Goal: Ask a question

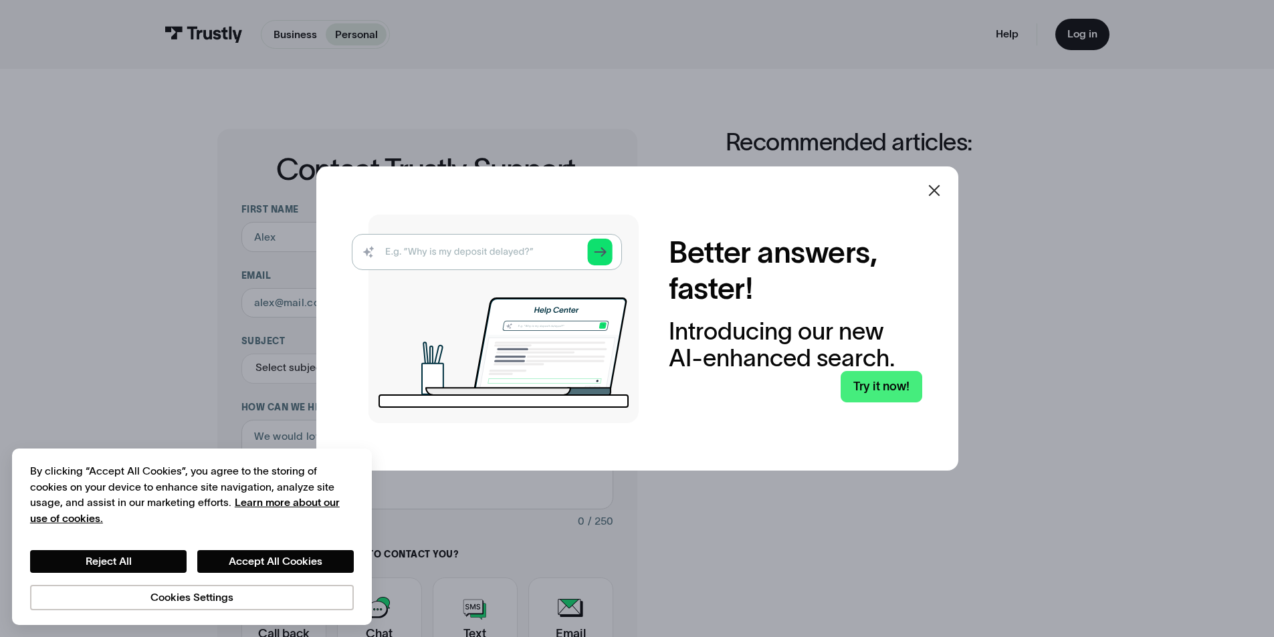
click at [933, 188] on icon at bounding box center [934, 191] width 16 height 16
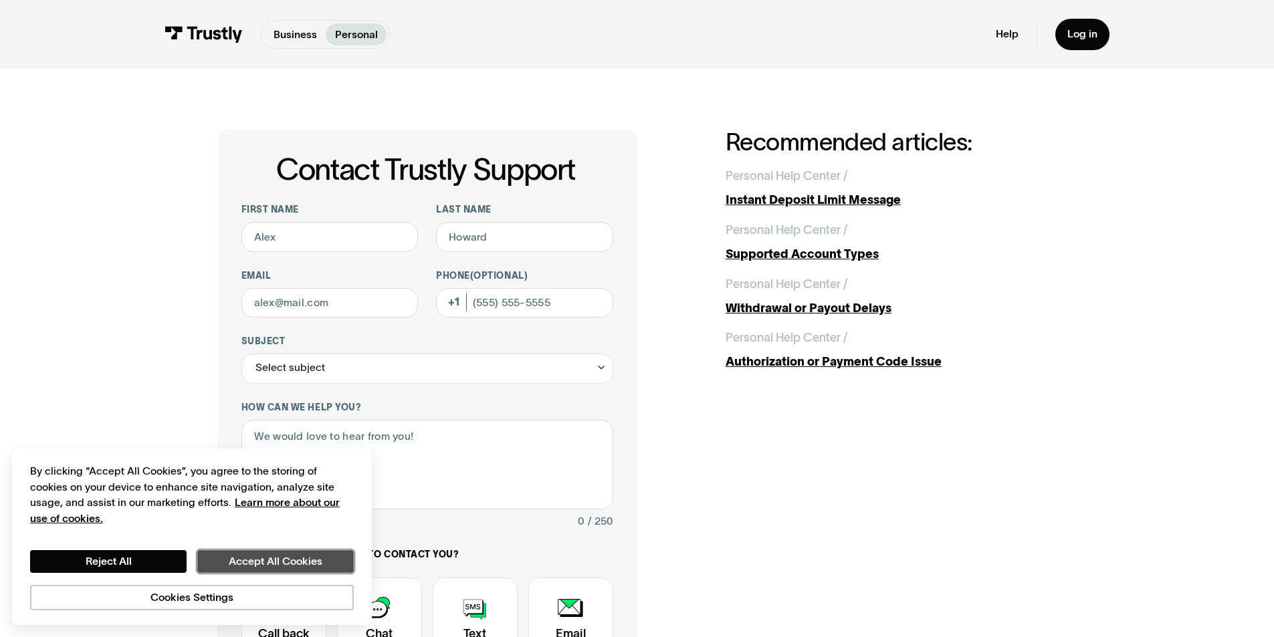
click at [281, 560] on button "Accept All Cookies" at bounding box center [275, 561] width 156 height 23
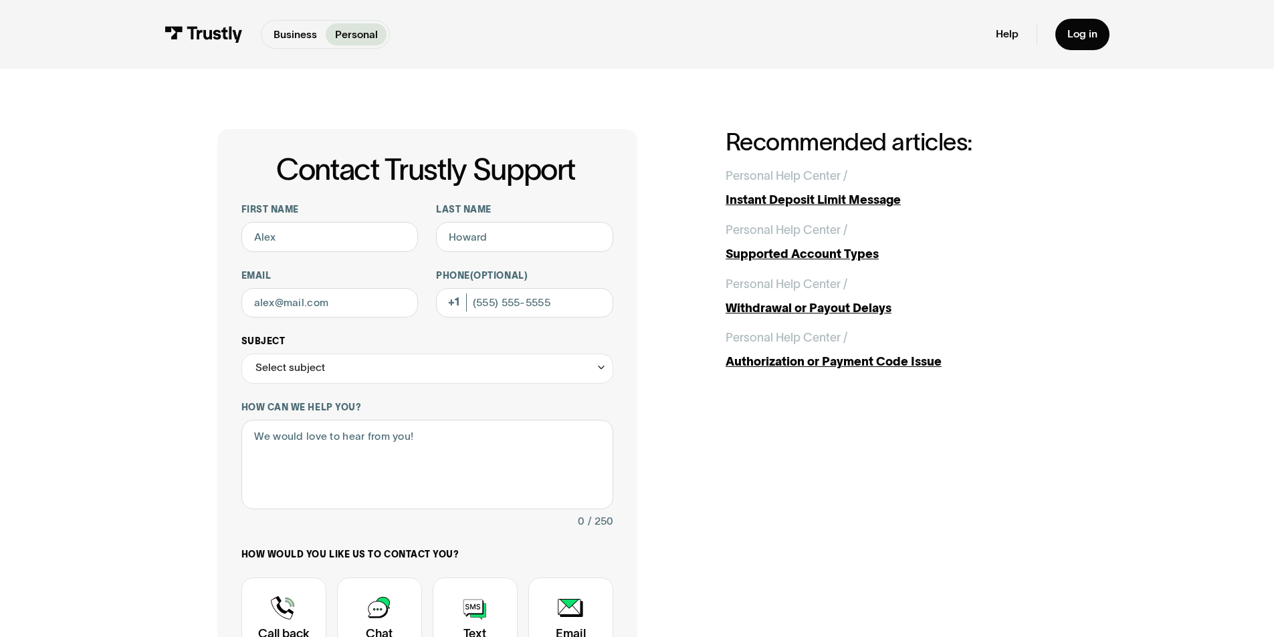
click at [463, 371] on div "Select subject" at bounding box center [427, 369] width 372 height 30
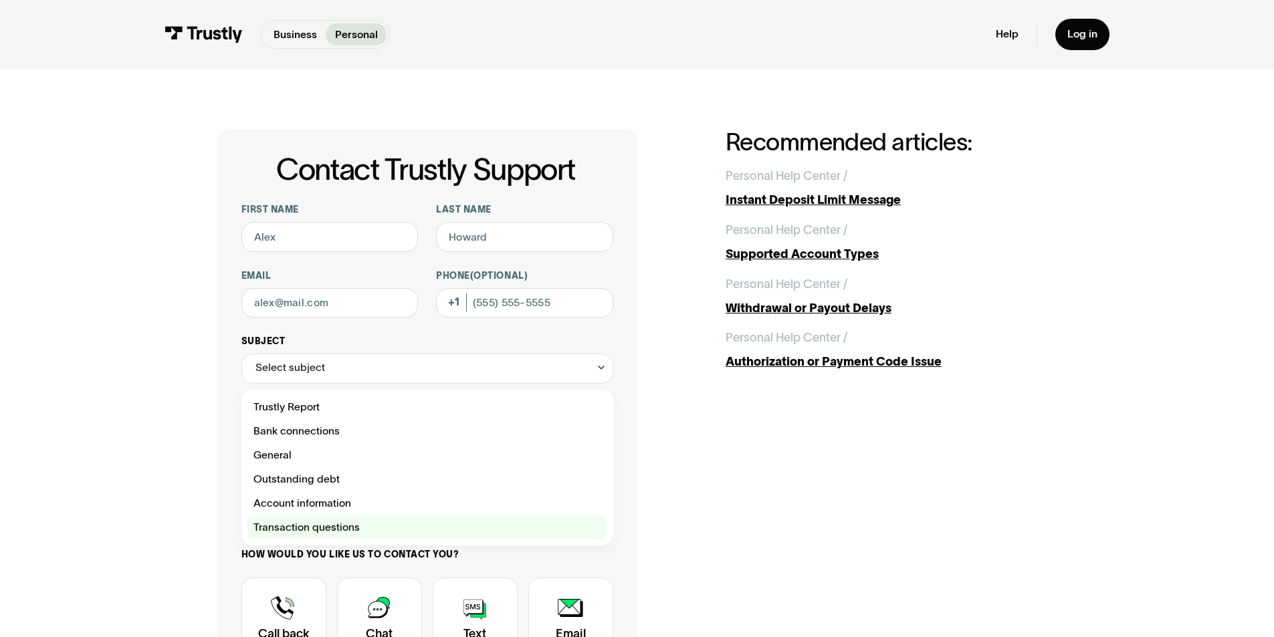
click at [447, 525] on div "Contact Trustly Support" at bounding box center [427, 527] width 360 height 24
type input "**********"
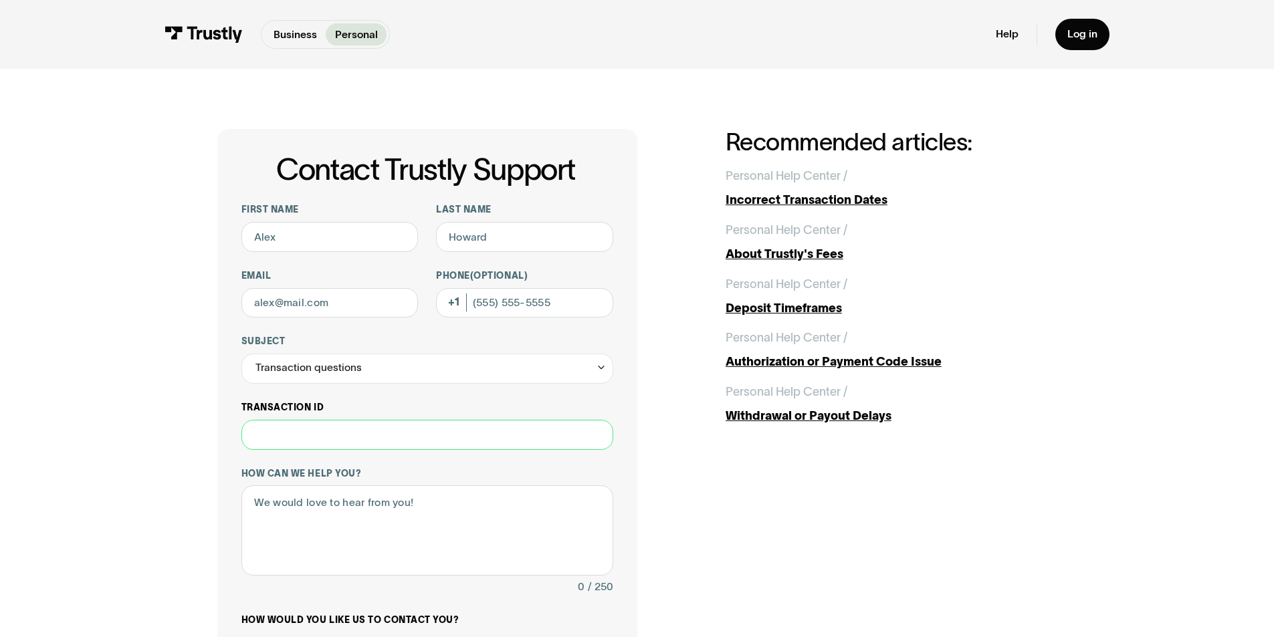
click at [300, 442] on input "Transaction ID" at bounding box center [427, 435] width 372 height 30
type input "**********"
click at [424, 511] on textarea "How can we help you?" at bounding box center [427, 530] width 372 height 90
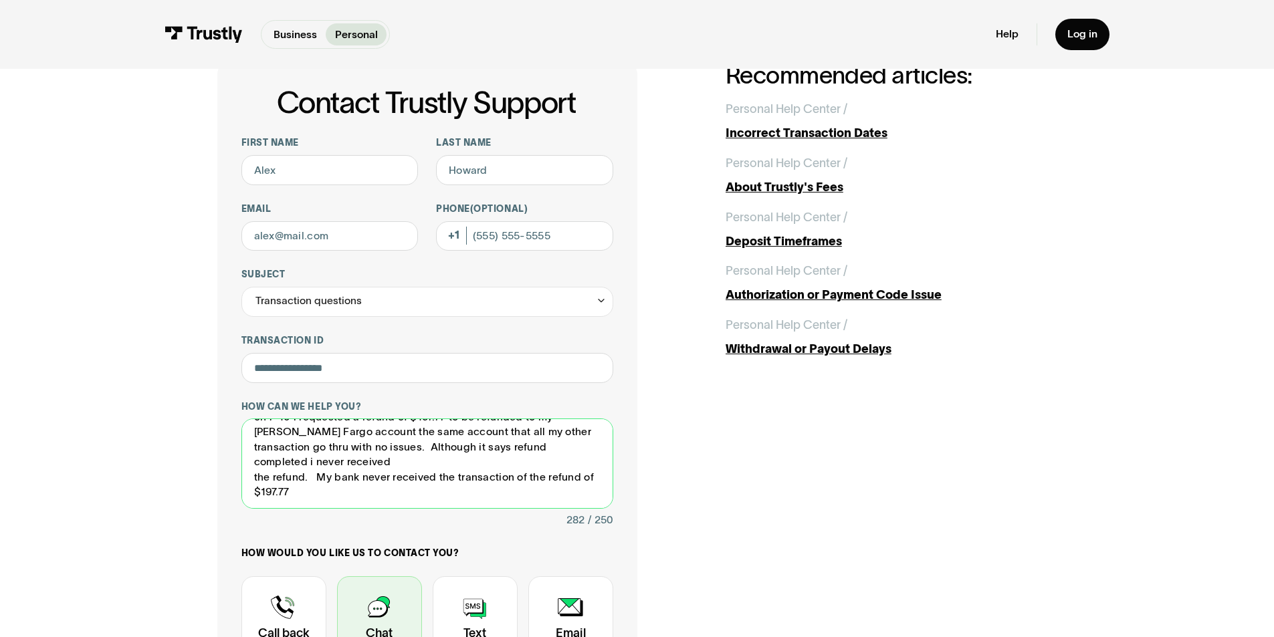
scroll to position [134, 0]
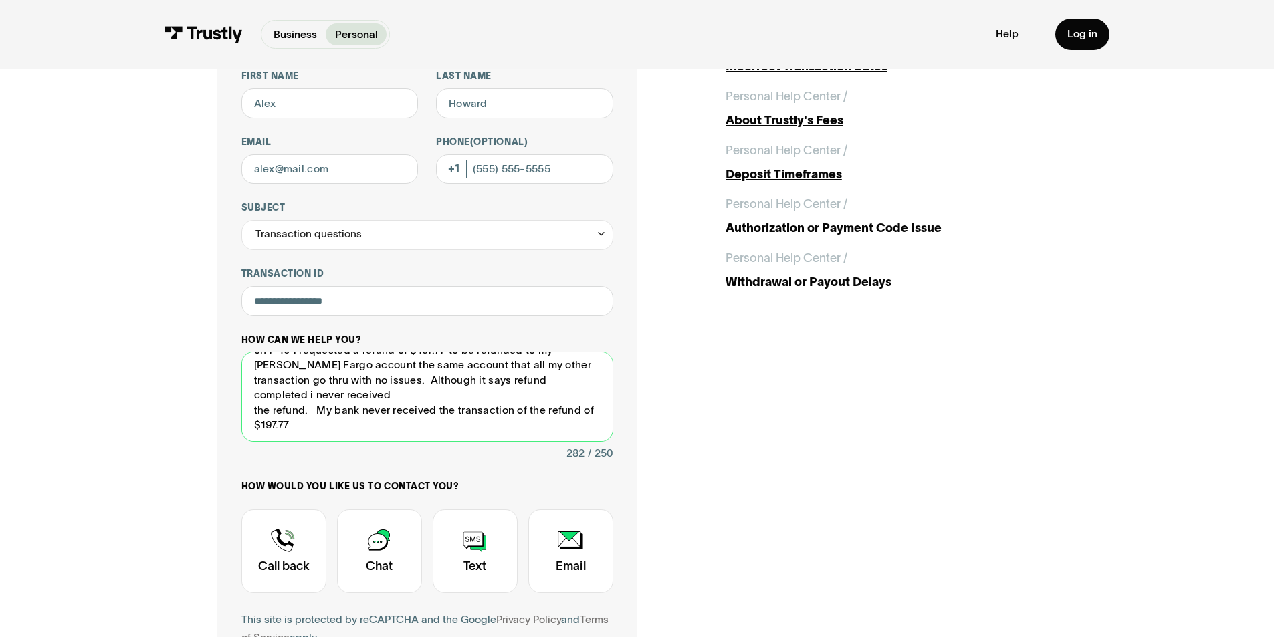
click at [312, 421] on textarea "on 7-10 i requested a refund of $197.77 to be refunded to my Wells Fargo accoun…" at bounding box center [427, 397] width 372 height 90
type textarea "on 7-10 i requested a refund of $197.77 to be refunded to my Wells Fargo accoun…"
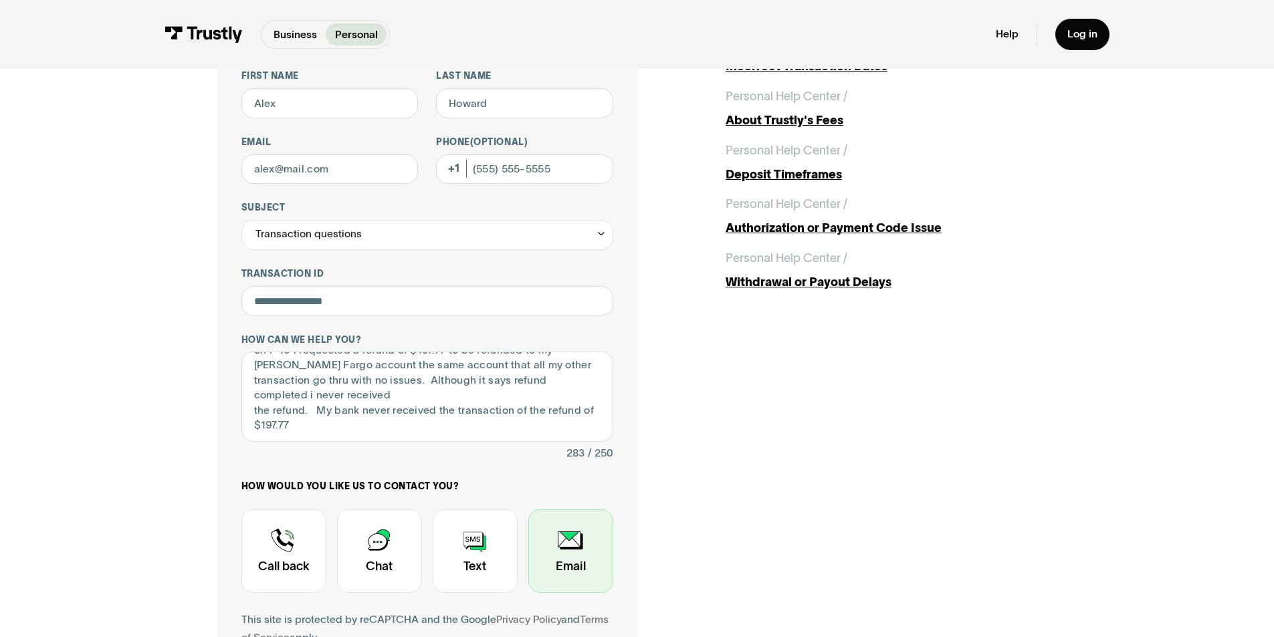
click at [576, 549] on div "Contact Trustly Support" at bounding box center [570, 551] width 85 height 84
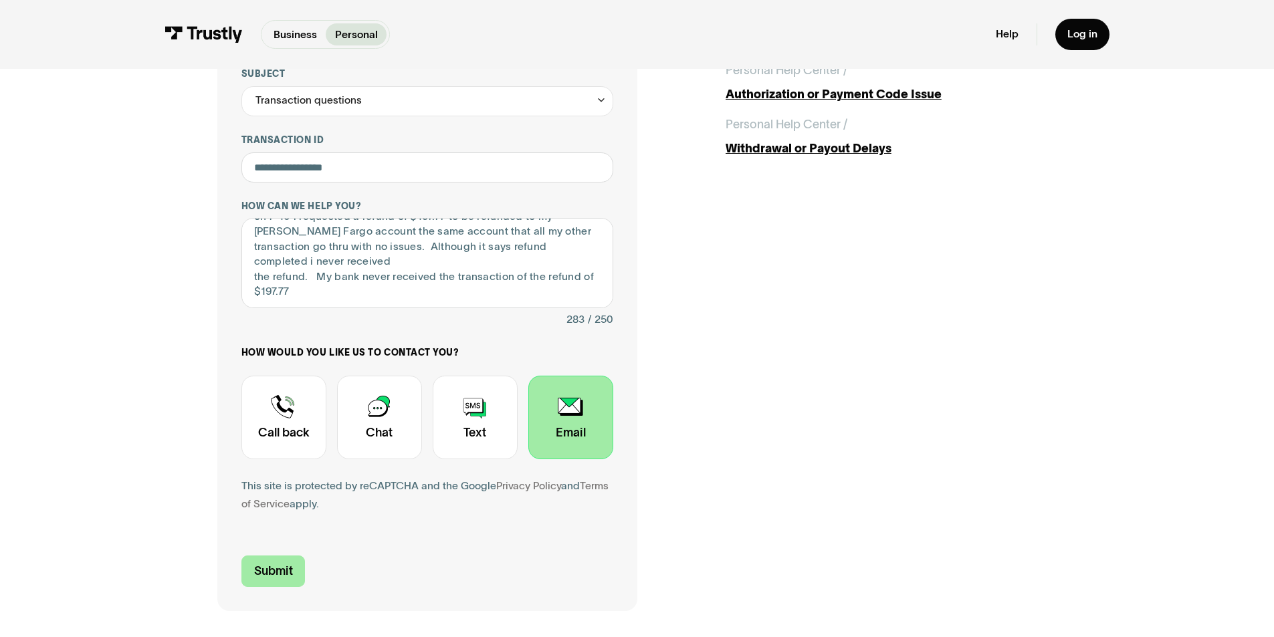
click at [280, 574] on input "Submit" at bounding box center [273, 571] width 64 height 31
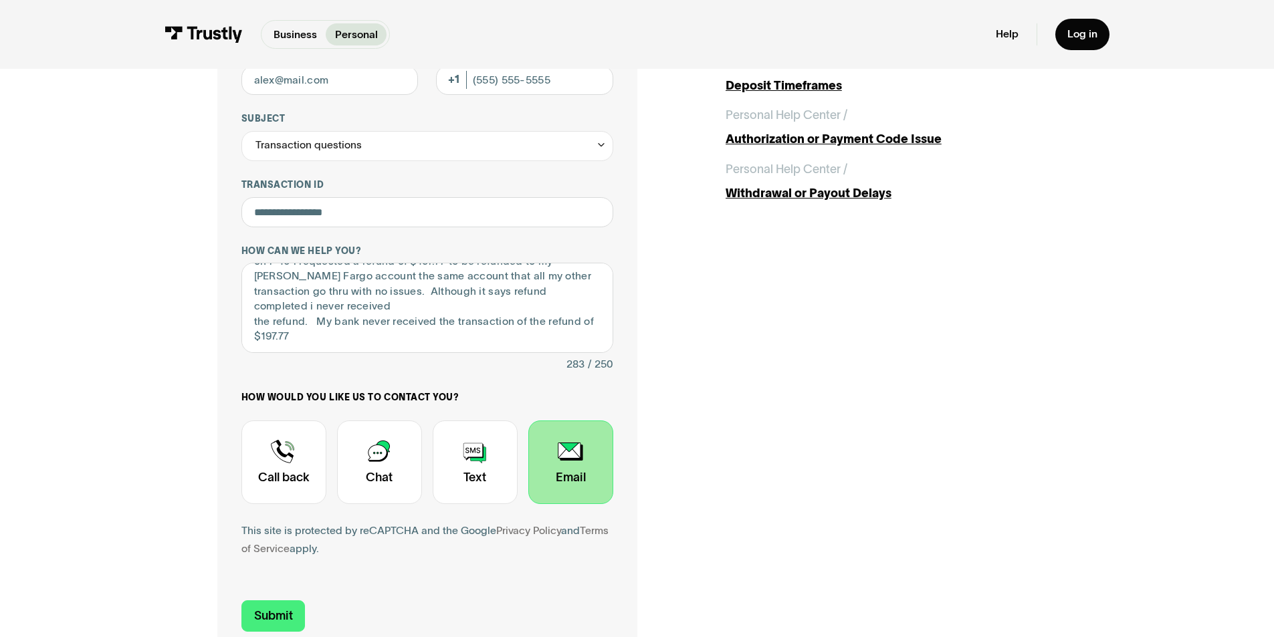
scroll to position [0, 0]
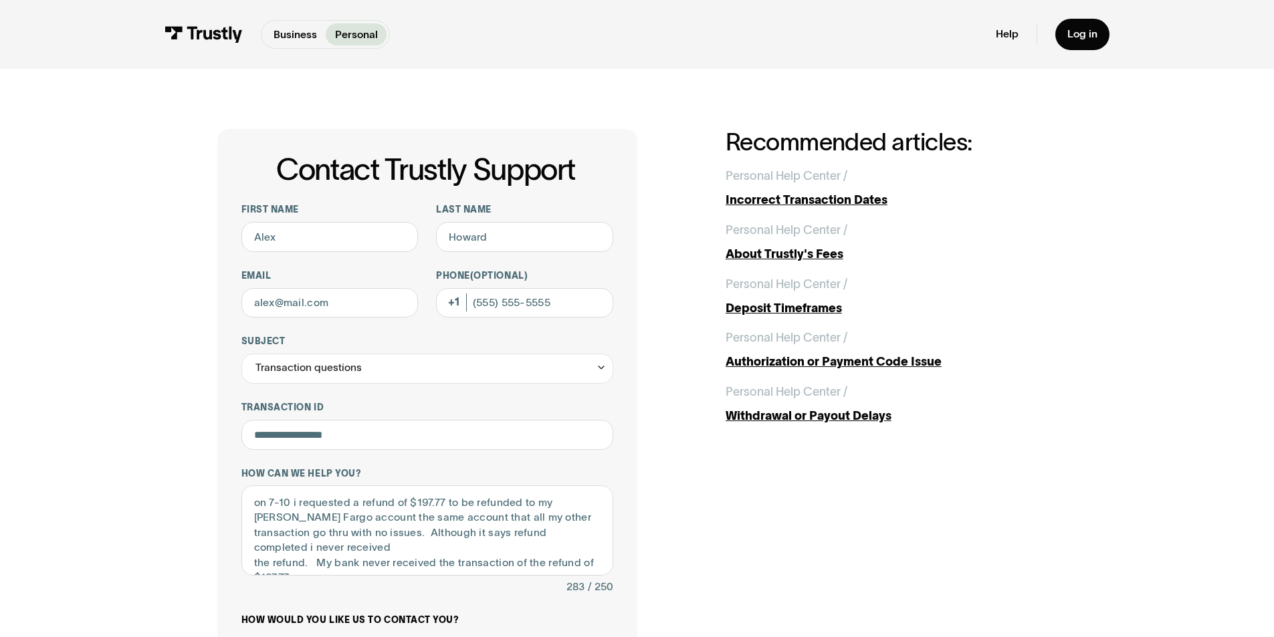
click at [90, 345] on div "**********" at bounding box center [636, 503] width 1213 height 869
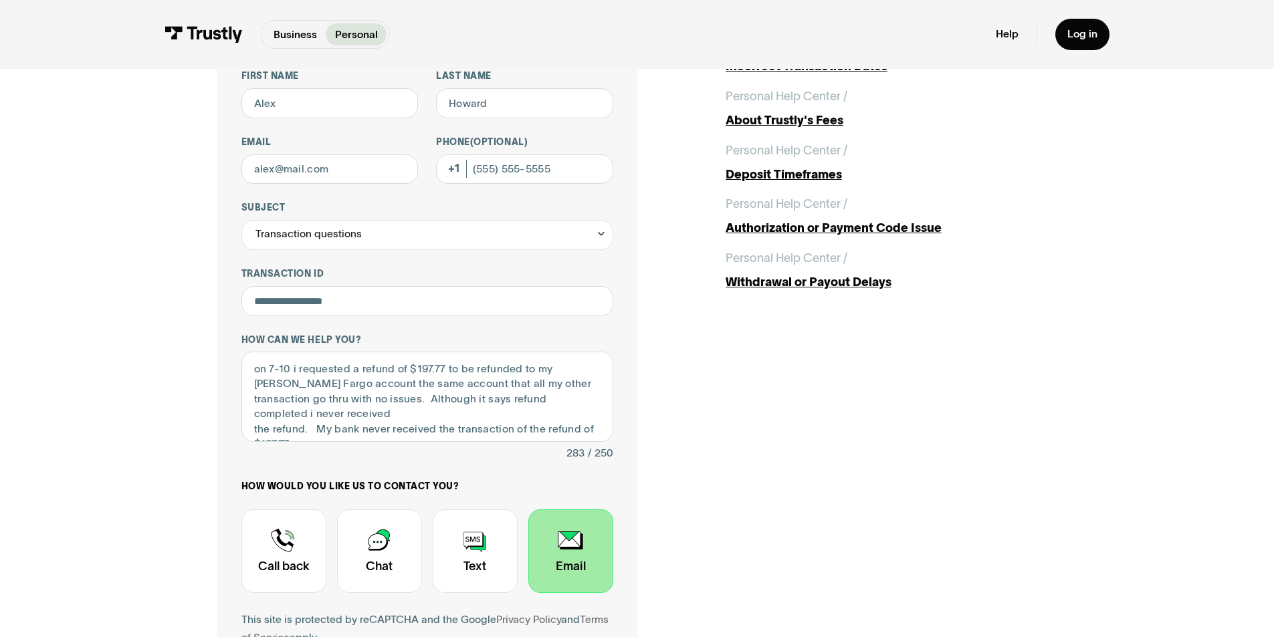
scroll to position [267, 0]
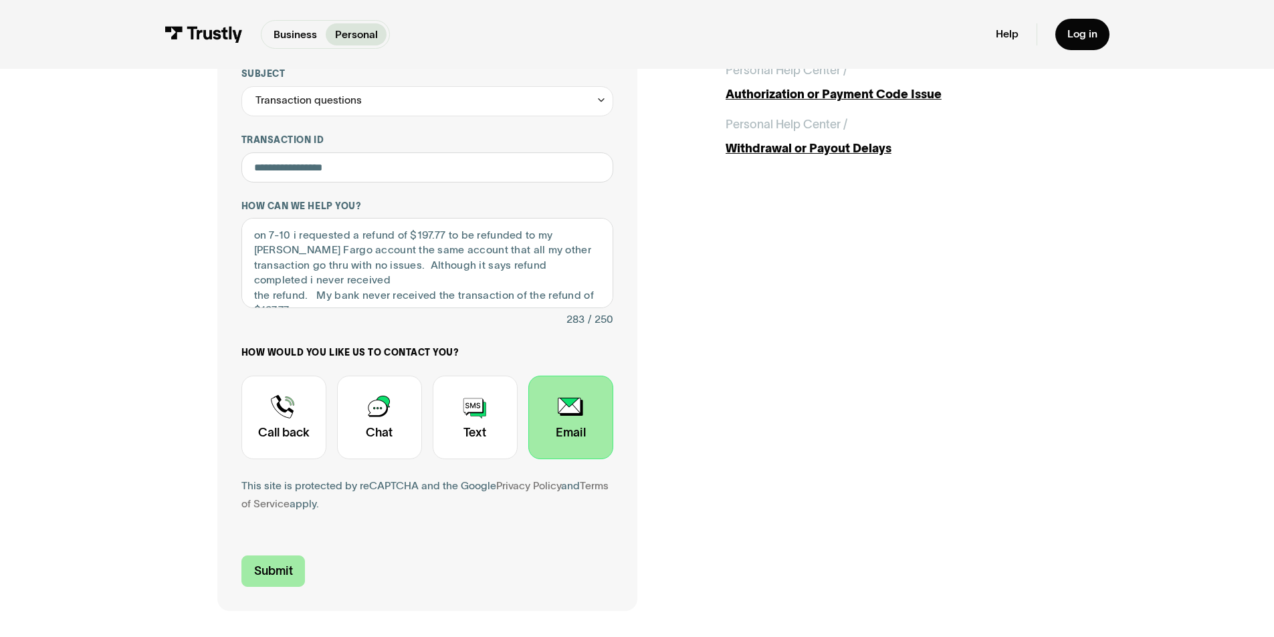
click at [273, 570] on input "Submit" at bounding box center [273, 571] width 64 height 31
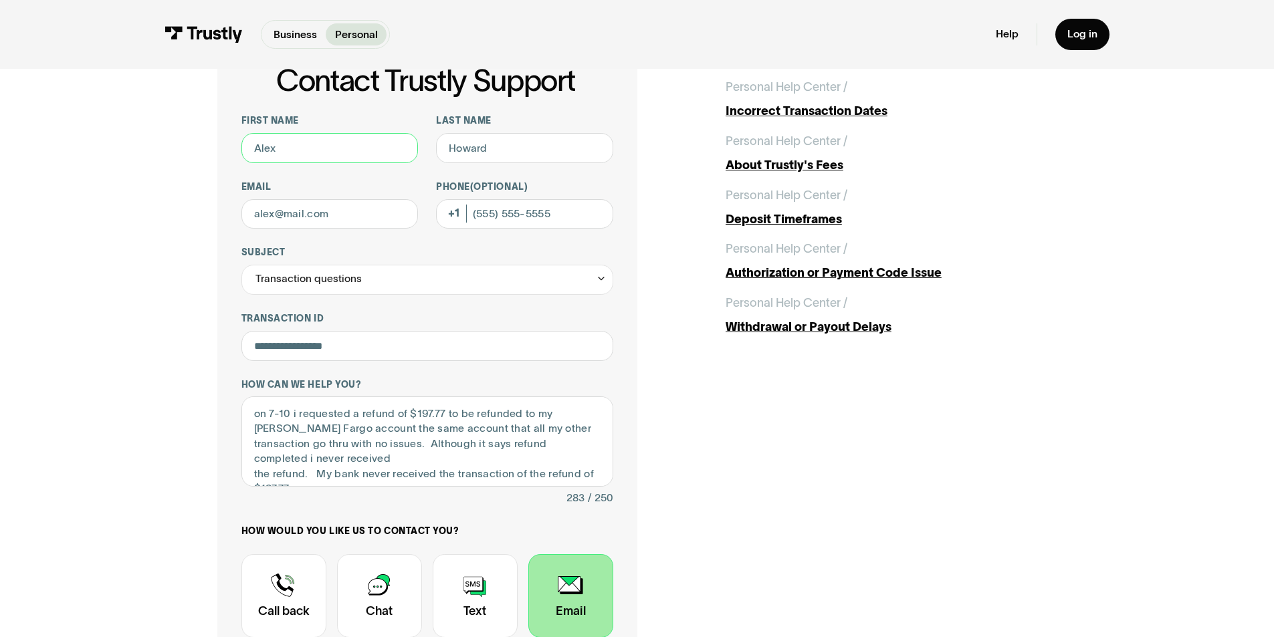
scroll to position [0, 0]
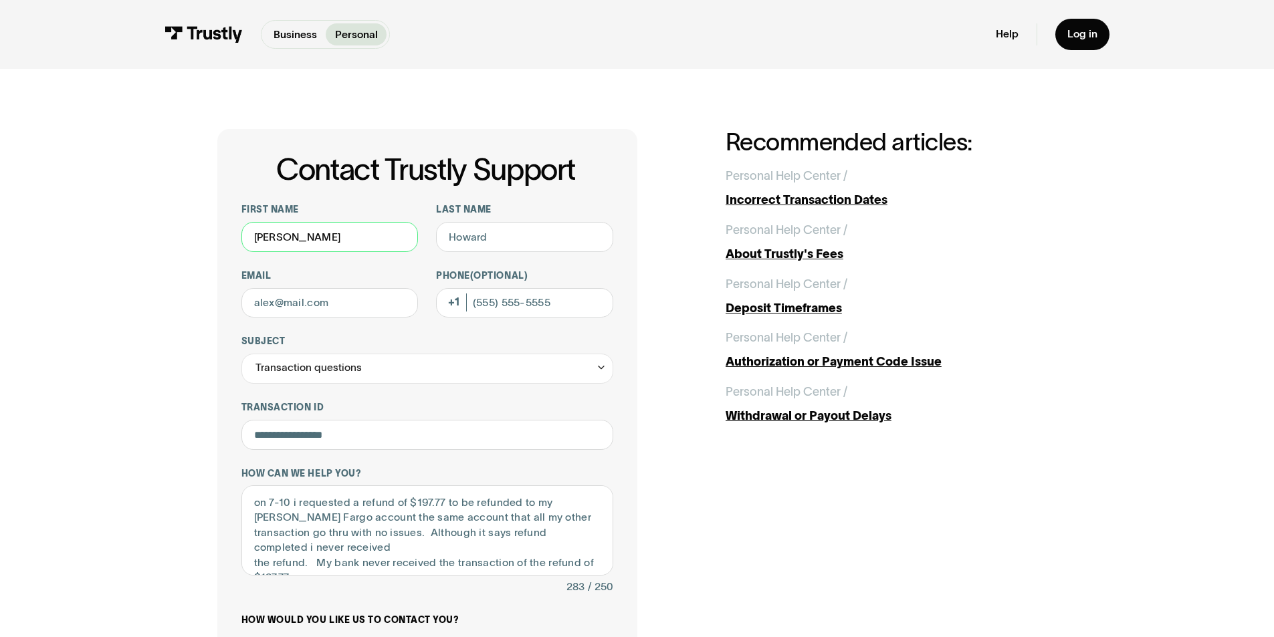
type input "Debbie"
type input "Smith"
click at [105, 566] on div "**********" at bounding box center [636, 503] width 1213 height 869
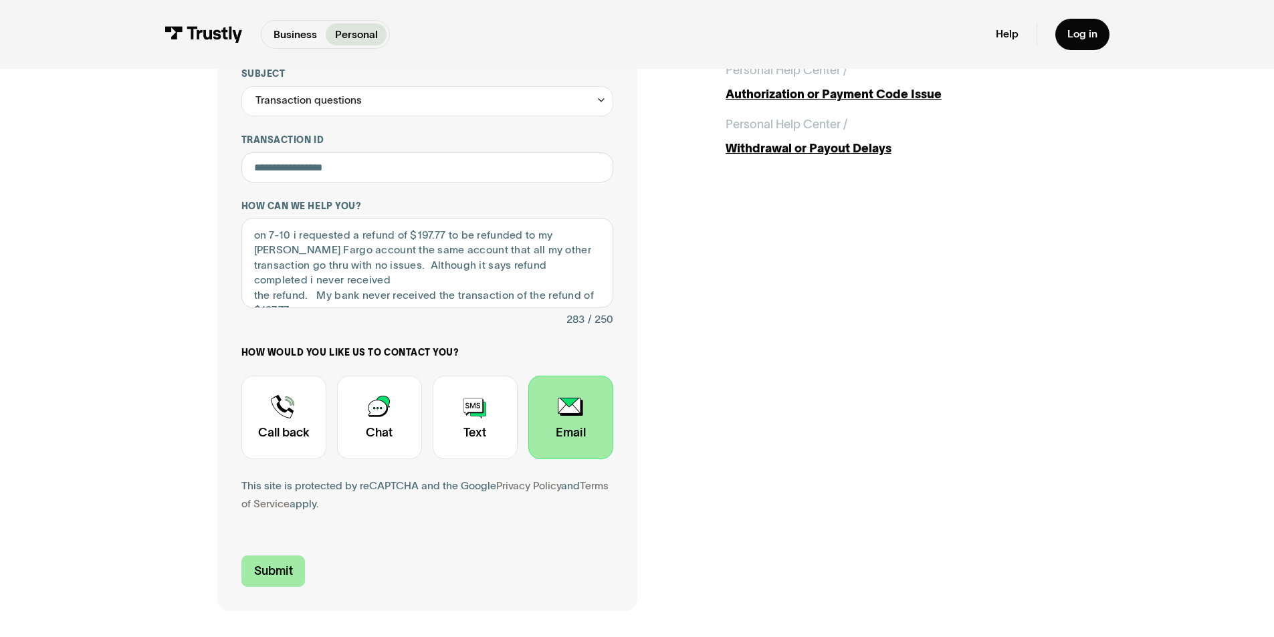
click at [276, 570] on input "Submit" at bounding box center [273, 571] width 64 height 31
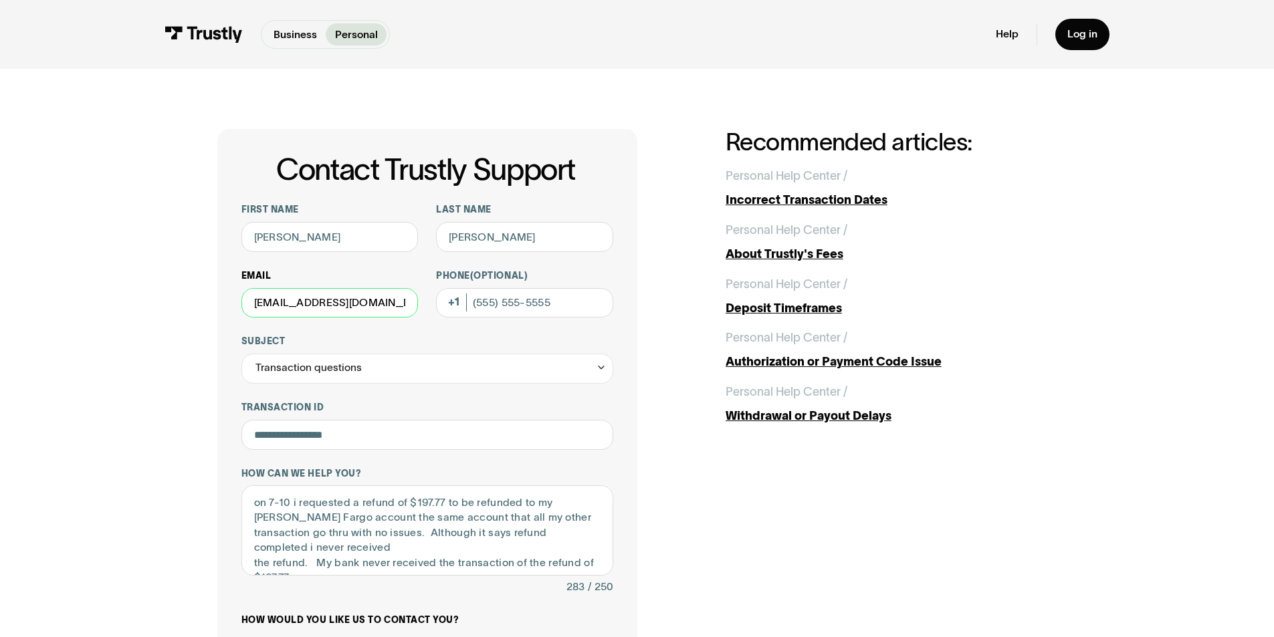
type input "garrevan@aol.com"
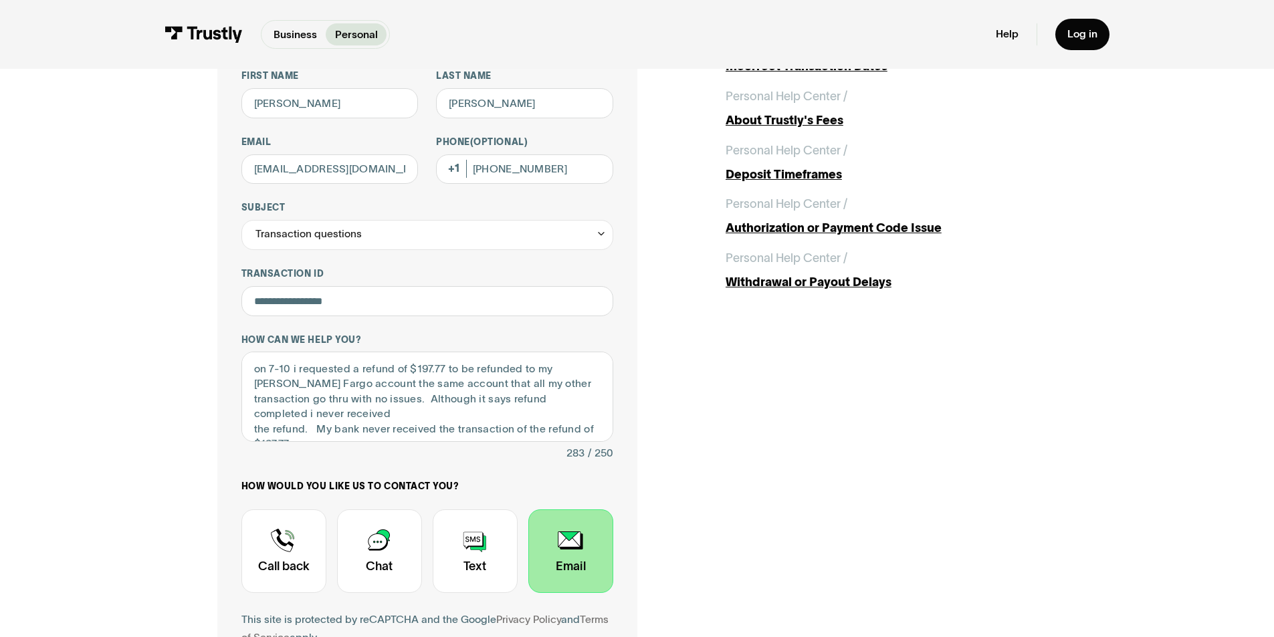
click at [576, 542] on div "Contact Trustly Support" at bounding box center [570, 551] width 85 height 84
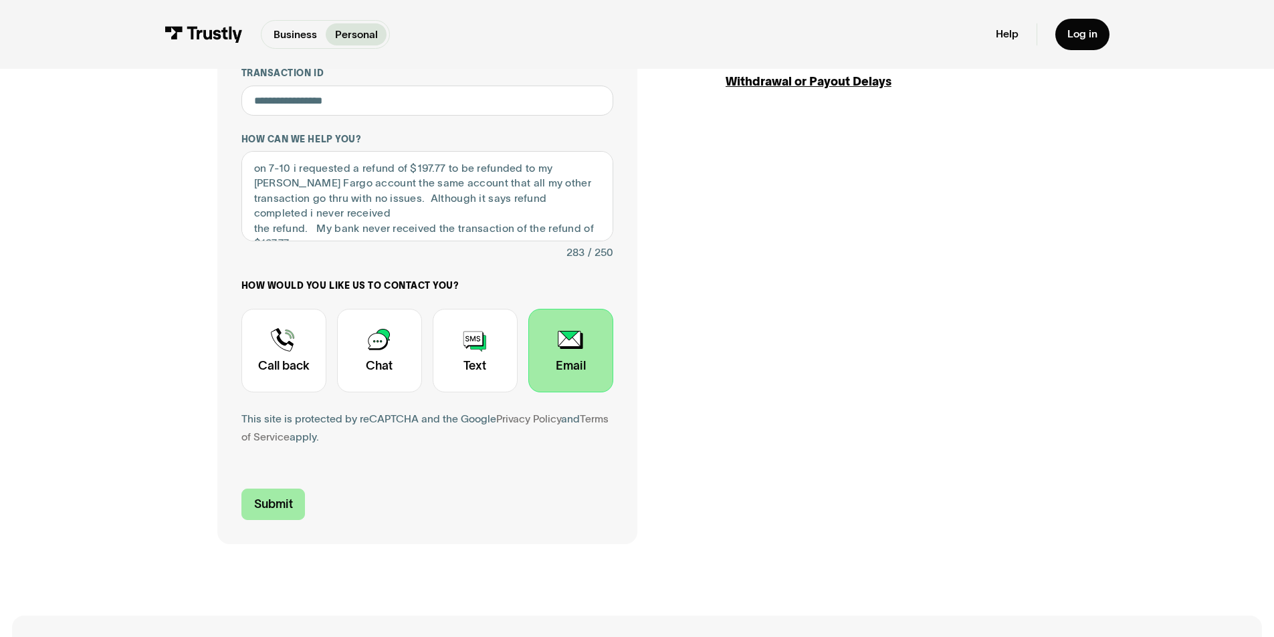
click at [258, 495] on input "Submit" at bounding box center [273, 504] width 64 height 31
type input "+12014466500"
